Goal: Task Accomplishment & Management: Manage account settings

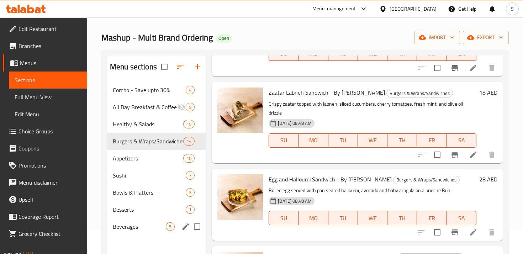
scroll to position [31, 0]
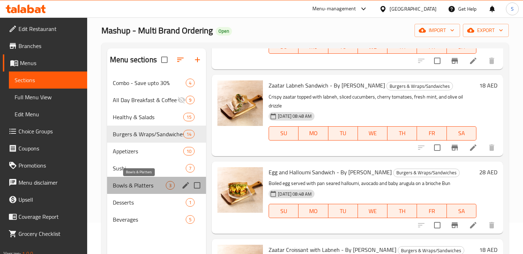
click at [149, 186] on span "Bowls & Platters" at bounding box center [139, 185] width 53 height 9
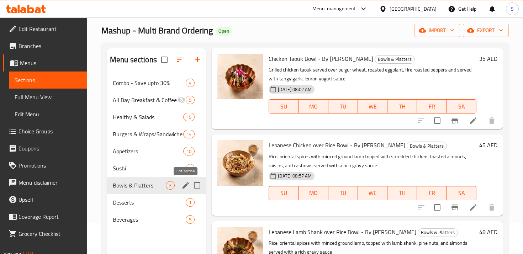
click at [188, 185] on icon "edit" at bounding box center [186, 185] width 9 height 9
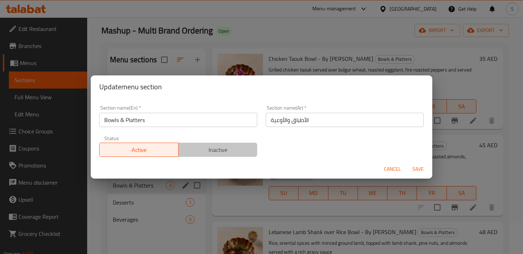
click at [212, 151] on span "Inactive" at bounding box center [218, 150] width 73 height 10
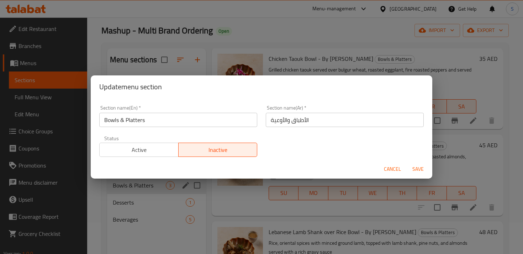
click at [421, 168] on span "Save" at bounding box center [418, 169] width 17 height 9
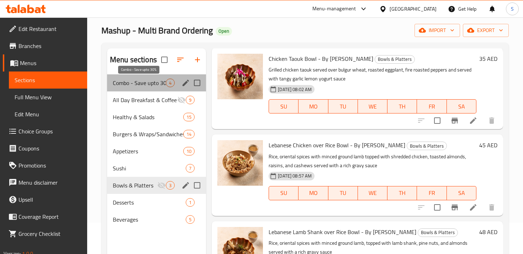
click at [142, 82] on span "Combo - Save upto 30%" at bounding box center [139, 83] width 53 height 9
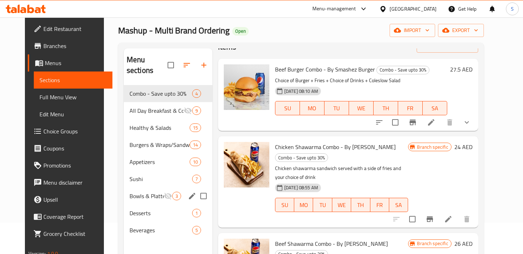
click at [436, 118] on icon at bounding box center [431, 122] width 9 height 9
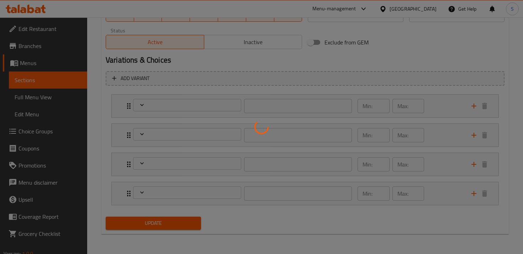
scroll to position [358, 0]
type input "اختيارك من ساندويتش"
type input "0"
type input "1"
type input "اختيارك من بطاطس مقلية"
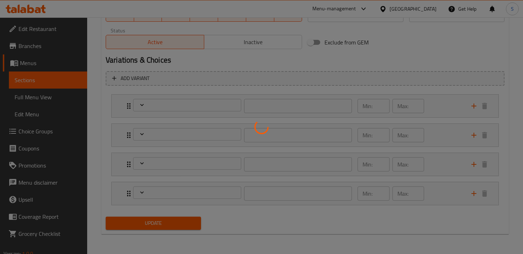
type input "0"
type input "1"
type input "إختيارك من"
type input "1"
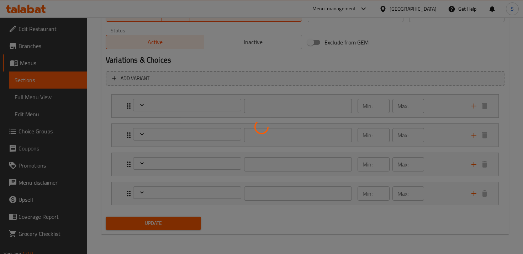
type input "إختيارك من المشروب:"
type input "1"
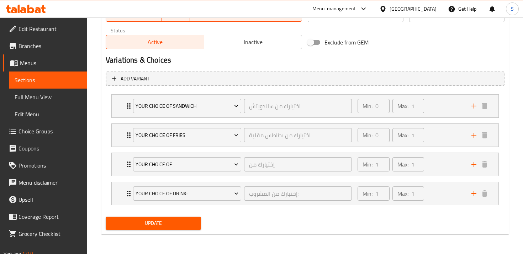
click at [159, 224] on span "Update" at bounding box center [153, 223] width 84 height 9
